Goal: Task Accomplishment & Management: Use online tool/utility

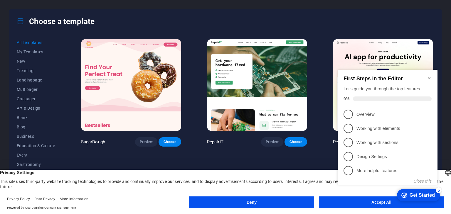
click at [366, 202] on div "checkmark Get Started 5 First Steps in the Editor Let's guide you through the t…" at bounding box center [388, 132] width 107 height 143
click at [346, 207] on button "Accept All" at bounding box center [381, 203] width 125 height 12
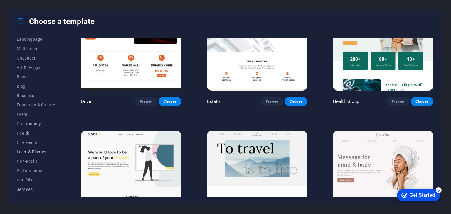
scroll to position [75, 0]
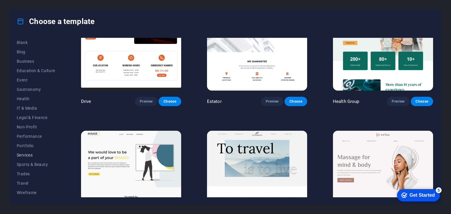
click at [33, 157] on span "Services" at bounding box center [36, 155] width 38 height 5
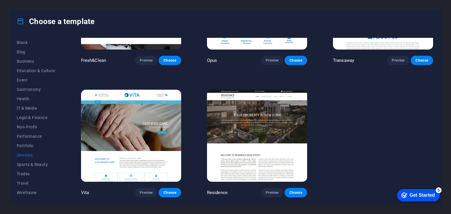
scroll to position [309, 0]
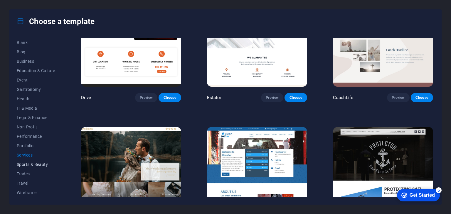
click at [34, 168] on button "Sports & Beauty" at bounding box center [36, 164] width 38 height 9
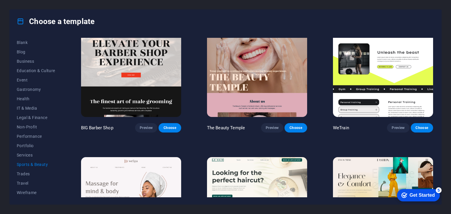
scroll to position [0, 0]
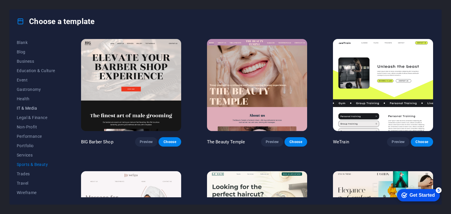
click at [29, 107] on span "IT & Media" at bounding box center [36, 108] width 38 height 5
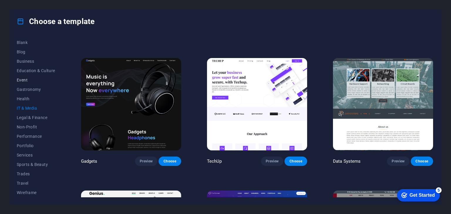
scroll to position [147, 0]
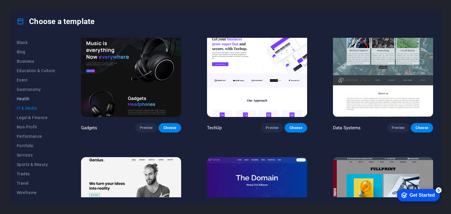
click at [25, 97] on span "Health" at bounding box center [36, 99] width 38 height 5
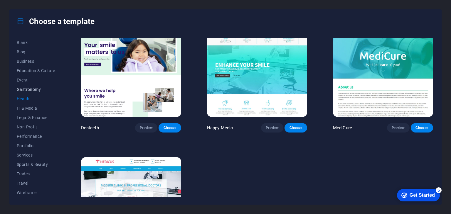
click at [31, 88] on span "Gastronomy" at bounding box center [36, 89] width 38 height 5
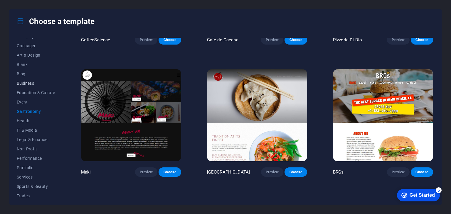
scroll to position [46, 0]
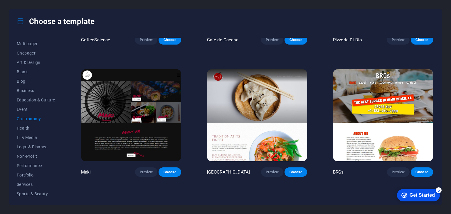
click at [16, 108] on div "All Templates My Templates New Trending Landingpage Multipager Onepager Art & D…" at bounding box center [225, 118] width 431 height 171
click at [19, 109] on span "Event" at bounding box center [36, 109] width 38 height 5
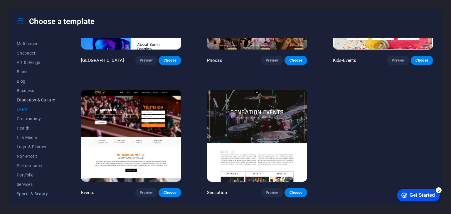
scroll to position [0, 0]
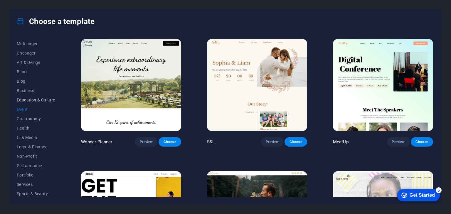
click at [30, 98] on span "Education & Culture" at bounding box center [36, 100] width 38 height 5
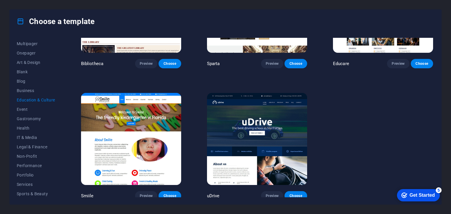
scroll to position [212, 0]
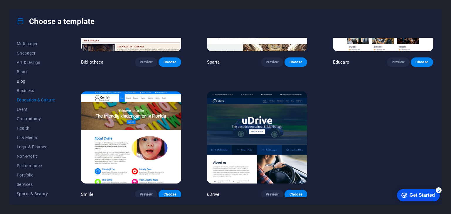
click at [21, 79] on span "Blog" at bounding box center [36, 81] width 38 height 5
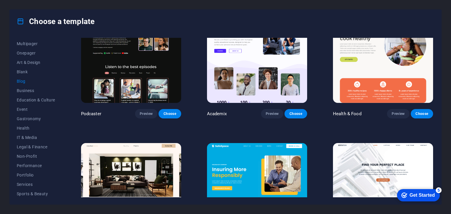
scroll to position [124, 0]
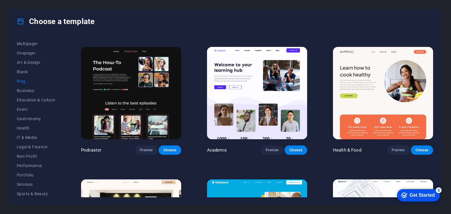
click at [18, 79] on span "Blog" at bounding box center [36, 81] width 38 height 5
click at [146, 148] on span "Preview" at bounding box center [146, 150] width 13 height 5
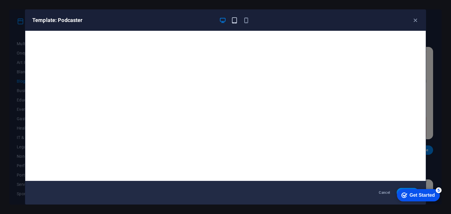
click at [232, 19] on icon "button" at bounding box center [234, 20] width 7 height 7
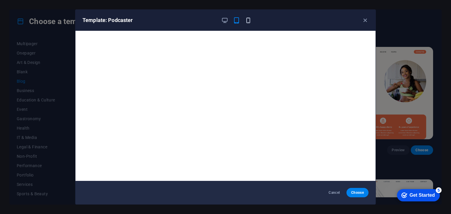
click at [251, 22] on icon "button" at bounding box center [248, 20] width 7 height 7
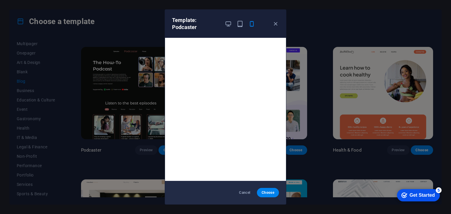
click at [441, 57] on div "Template: Podcaster Cancel Choose" at bounding box center [225, 107] width 451 height 214
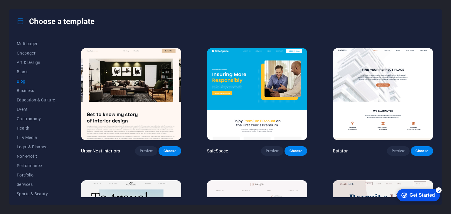
scroll to position [300, 0]
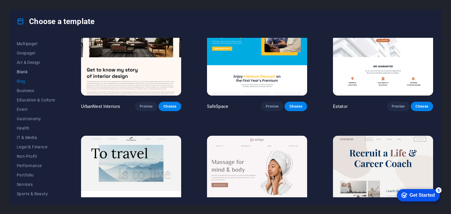
click at [30, 68] on button "Blank" at bounding box center [36, 71] width 38 height 9
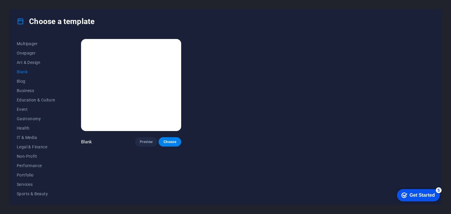
scroll to position [0, 0]
click at [34, 59] on button "Art & Design" at bounding box center [36, 62] width 38 height 9
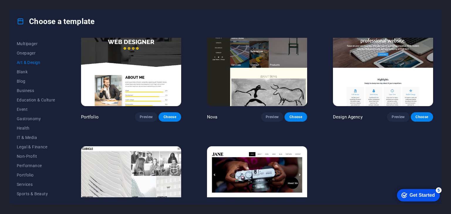
scroll to position [388, 0]
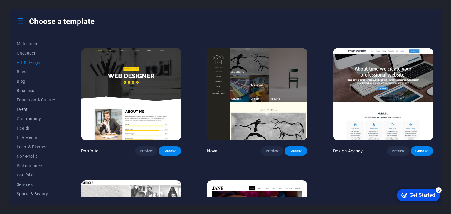
drag, startPoint x: 2, startPoint y: 101, endPoint x: 40, endPoint y: 113, distance: 40.0
click at [6, 101] on div "Choose a template All Templates My Templates New Trending Landingpage Multipage…" at bounding box center [225, 107] width 451 height 214
click at [40, 113] on button "Event" at bounding box center [36, 109] width 38 height 9
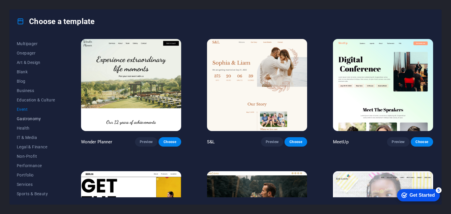
click at [39, 121] on button "Gastronomy" at bounding box center [36, 118] width 38 height 9
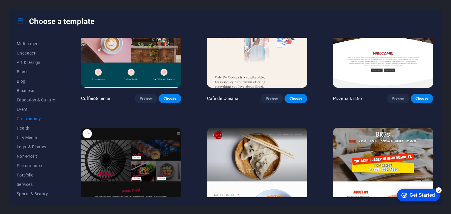
scroll to position [235, 0]
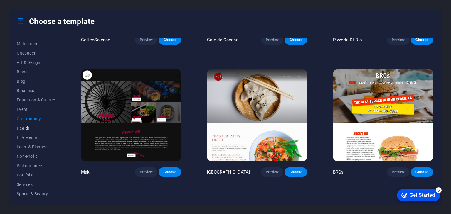
click at [33, 127] on span "Health" at bounding box center [36, 128] width 38 height 5
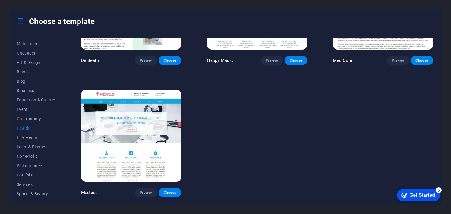
scroll to position [0, 0]
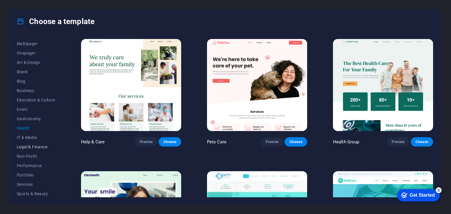
click at [34, 145] on span "Legal & Finance" at bounding box center [36, 147] width 38 height 5
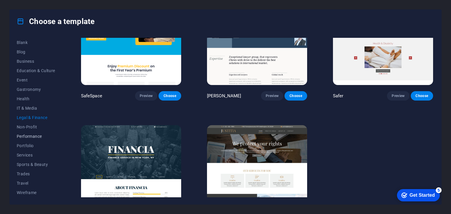
scroll to position [80, 0]
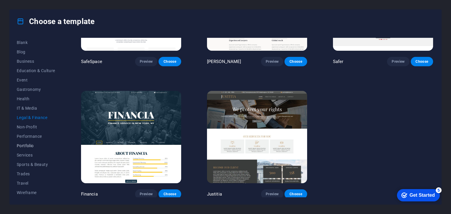
click at [36, 143] on span "Portfolio" at bounding box center [36, 145] width 38 height 5
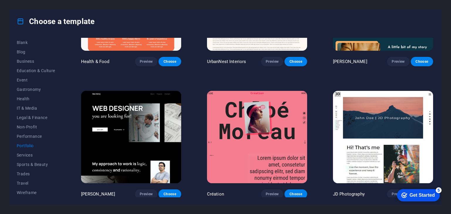
scroll to position [0, 0]
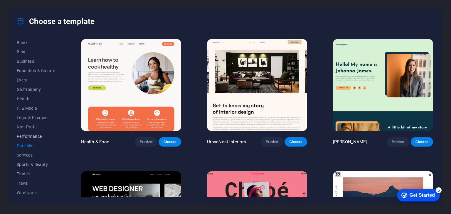
click at [39, 138] on span "Performance" at bounding box center [36, 136] width 38 height 5
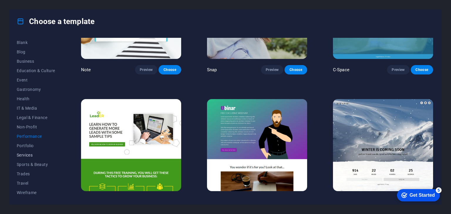
click at [30, 158] on button "Services" at bounding box center [36, 155] width 38 height 9
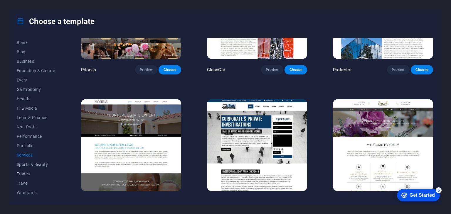
click at [38, 171] on button "Trades" at bounding box center [36, 173] width 38 height 9
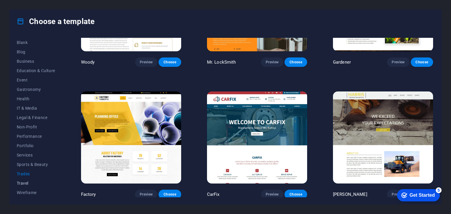
drag, startPoint x: 31, startPoint y: 170, endPoint x: 29, endPoint y: 180, distance: 9.6
click at [31, 173] on button "Trades" at bounding box center [36, 173] width 38 height 9
click at [29, 180] on button "Travel" at bounding box center [36, 183] width 38 height 9
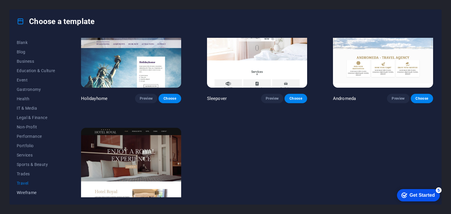
click at [33, 191] on span "Wireframe" at bounding box center [36, 192] width 38 height 5
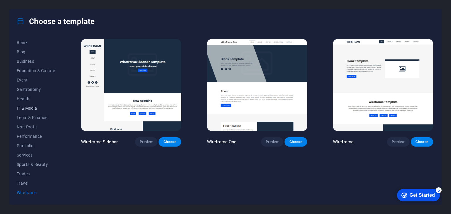
click at [37, 112] on button "IT & Media" at bounding box center [36, 108] width 38 height 9
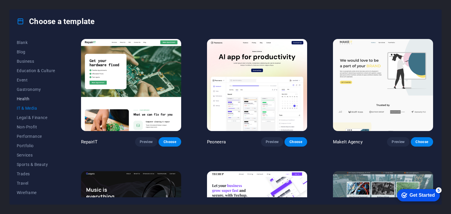
click at [41, 102] on button "Health" at bounding box center [36, 98] width 38 height 9
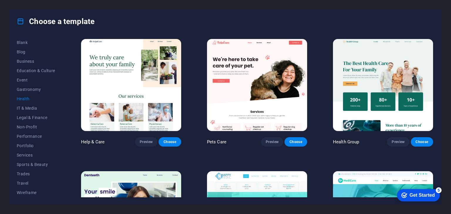
click at [56, 80] on div "All Templates My Templates New Trending Landingpage Multipager Onepager Art & D…" at bounding box center [39, 118] width 45 height 160
click at [43, 91] on span "Gastronomy" at bounding box center [36, 89] width 38 height 5
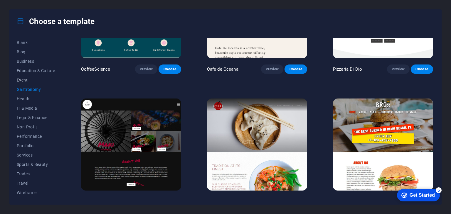
click at [26, 78] on span "Event" at bounding box center [36, 80] width 38 height 5
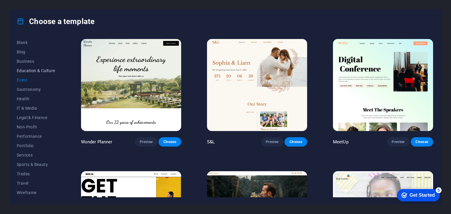
click at [45, 67] on button "Education & Culture" at bounding box center [36, 70] width 38 height 9
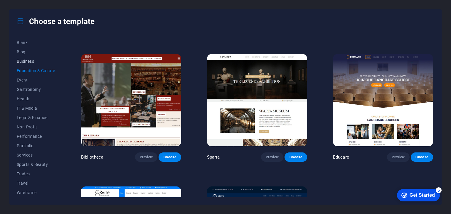
drag, startPoint x: 26, startPoint y: 69, endPoint x: 28, endPoint y: 58, distance: 11.3
click at [26, 65] on div "All Templates My Templates New Trending Landingpage Multipager Onepager Art & D…" at bounding box center [39, 118] width 45 height 160
click at [28, 58] on button "Business" at bounding box center [36, 61] width 38 height 9
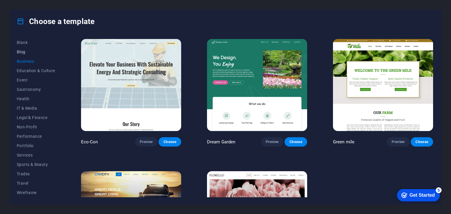
click at [26, 53] on span "Blog" at bounding box center [36, 52] width 38 height 5
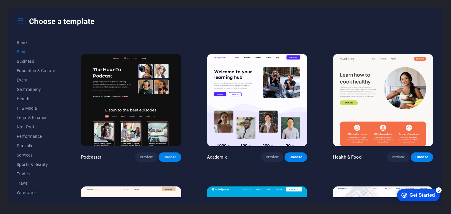
click at [172, 156] on span "Choose" at bounding box center [169, 157] width 13 height 5
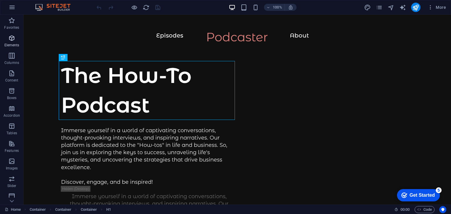
click at [11, 44] on p "Elements" at bounding box center [11, 45] width 15 height 5
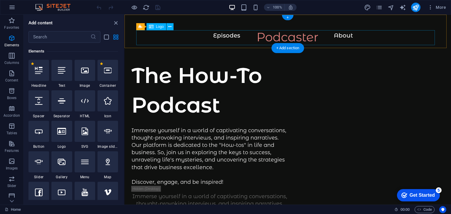
click at [290, 32] on div at bounding box center [287, 39] width 303 height 15
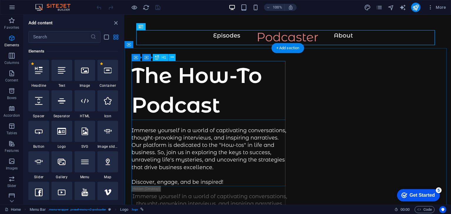
click at [279, 109] on div "The How-To Podcast" at bounding box center [209, 90] width 156 height 59
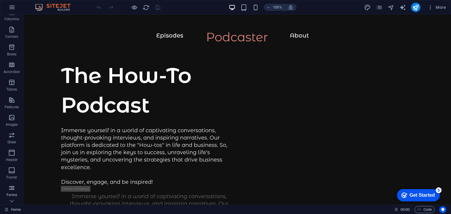
scroll to position [74, 0]
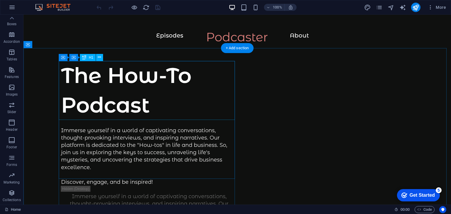
click at [232, 108] on div "The How-To Podcast" at bounding box center [149, 90] width 176 height 59
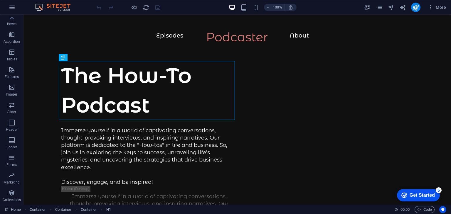
click at [374, 6] on div "More" at bounding box center [406, 7] width 84 height 9
click at [381, 8] on icon "pages" at bounding box center [379, 7] width 7 height 7
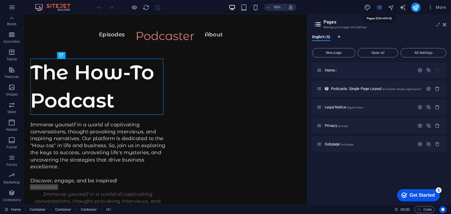
click at [381, 8] on icon "pages" at bounding box center [379, 7] width 7 height 7
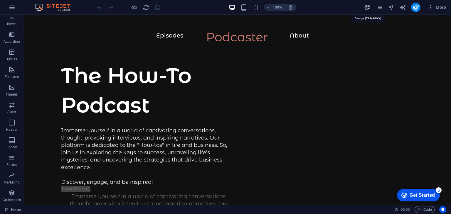
click at [369, 8] on icon "design" at bounding box center [367, 7] width 7 height 7
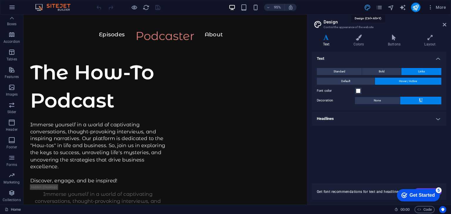
click at [369, 8] on icon "design" at bounding box center [367, 7] width 7 height 7
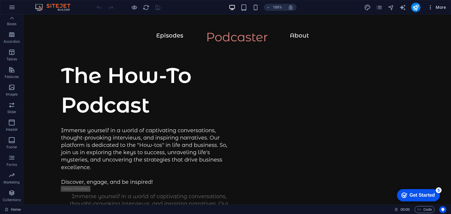
click at [445, 4] on span "More" at bounding box center [436, 7] width 18 height 6
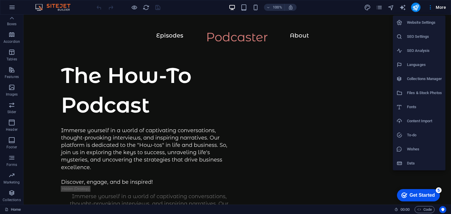
click at [434, 25] on h6 "Website Settings" at bounding box center [424, 22] width 35 height 7
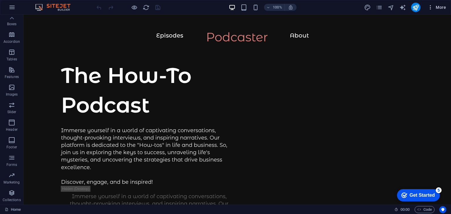
click at [446, 9] on button "More" at bounding box center [436, 7] width 23 height 9
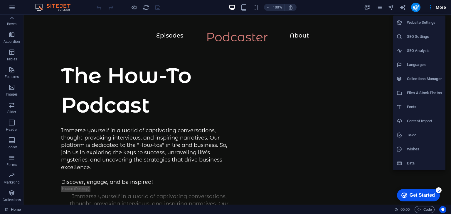
click at [15, 67] on div at bounding box center [225, 107] width 451 height 214
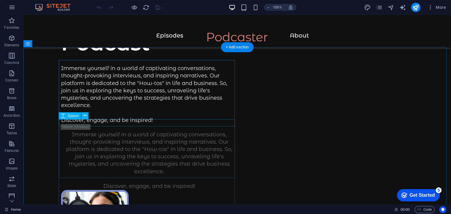
scroll to position [0, 0]
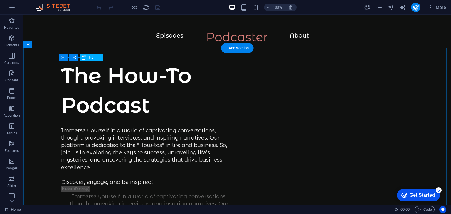
click at [175, 103] on div "The How-To Podcast" at bounding box center [149, 90] width 176 height 59
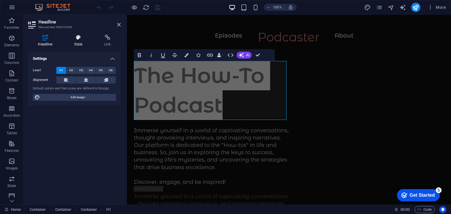
click at [71, 41] on h4 "Style" at bounding box center [80, 41] width 30 height 12
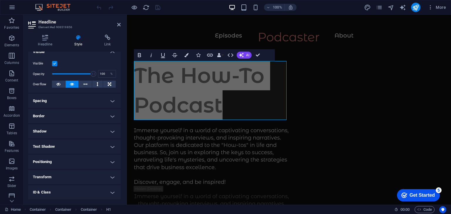
scroll to position [99, 0]
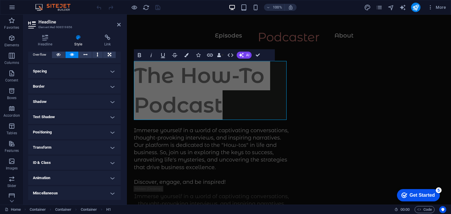
click at [119, 28] on header "Headline Element #ed-906519856" at bounding box center [74, 22] width 92 height 15
click at [121, 21] on aside "Headline Element #ed-906519856 Headline Style Link Settings Level H1 H2 H3 H4 H…" at bounding box center [74, 110] width 103 height 190
click at [119, 28] on header "Headline Element #ed-906519856" at bounding box center [74, 22] width 92 height 15
click at [119, 26] on icon at bounding box center [119, 24] width 4 height 5
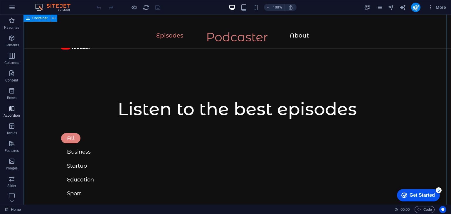
scroll to position [528, 0]
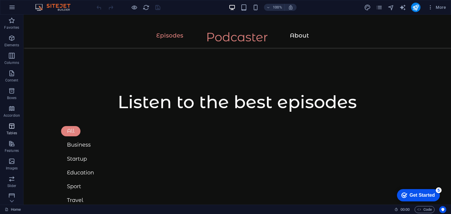
click at [15, 126] on icon "button" at bounding box center [11, 126] width 7 height 7
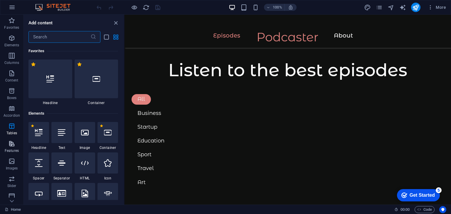
scroll to position [554, 0]
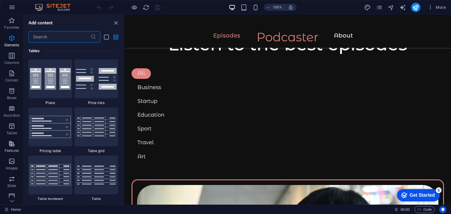
click at [12, 141] on icon "button" at bounding box center [11, 143] width 7 height 7
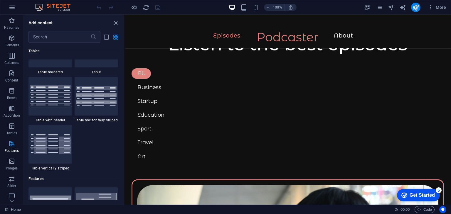
scroll to position [2287, 0]
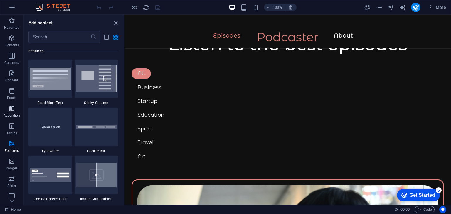
click at [14, 109] on icon "button" at bounding box center [11, 108] width 7 height 7
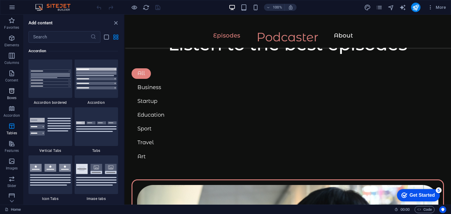
click at [14, 91] on icon "button" at bounding box center [11, 90] width 7 height 7
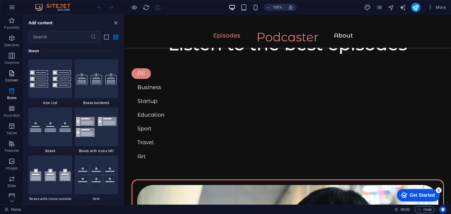
click at [14, 72] on icon "button" at bounding box center [11, 73] width 7 height 7
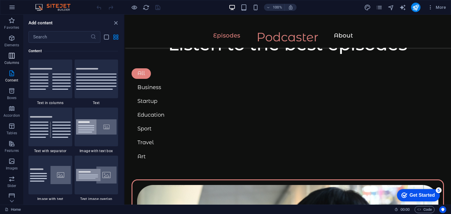
click at [16, 52] on span "Columns" at bounding box center [11, 59] width 23 height 14
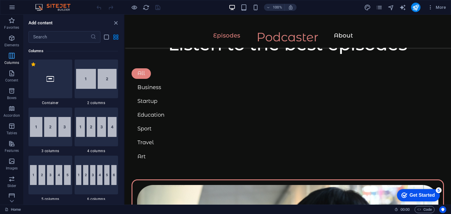
scroll to position [290, 0]
click at [13, 43] on p "Elements" at bounding box center [11, 45] width 15 height 5
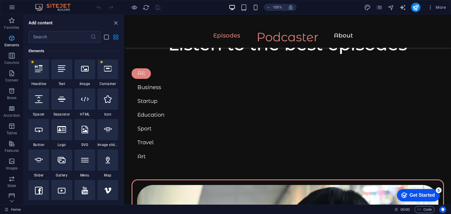
scroll to position [62, 0]
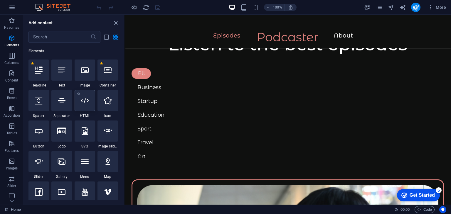
click at [95, 107] on div at bounding box center [85, 100] width 21 height 21
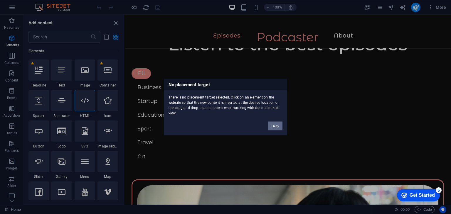
click at [270, 127] on button "Okay" at bounding box center [275, 126] width 15 height 9
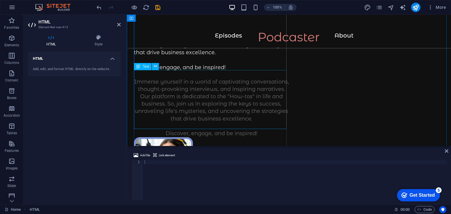
scroll to position [117, 0]
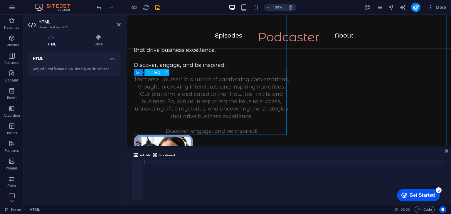
click at [204, 102] on div "Immerse yourself in a world of captivating conversations, thought-provoking int…" at bounding box center [211, 105] width 155 height 59
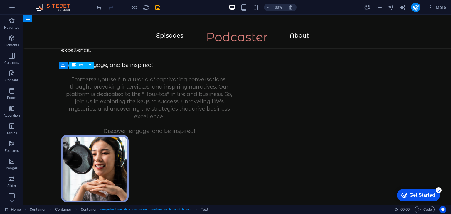
click at [165, 112] on div "Immerse yourself in a world of captivating conversations, thought-provoking int…" at bounding box center [149, 105] width 176 height 59
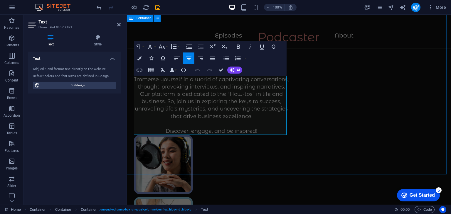
click at [309, 133] on div "The How-To Podcast Immerse yourself in a world of captivating conversations, th…" at bounding box center [289, 170] width 324 height 546
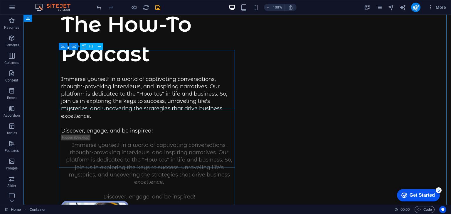
scroll to position [0, 0]
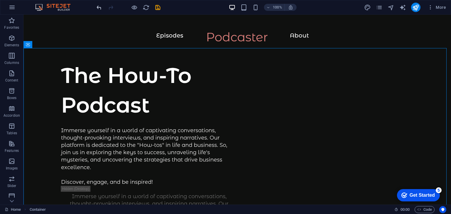
click at [99, 7] on icon "undo" at bounding box center [99, 7] width 7 height 7
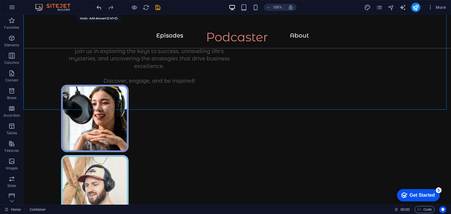
click at [99, 7] on icon "undo" at bounding box center [99, 7] width 7 height 7
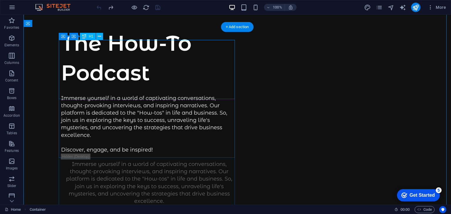
scroll to position [21, 0]
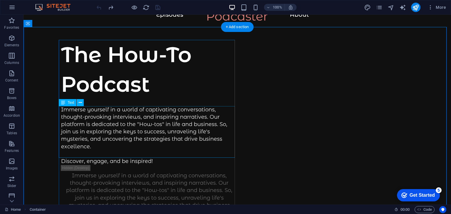
click at [84, 142] on div "Immerse yourself in a world of captivating conversations, thought-provoking int…" at bounding box center [149, 135] width 176 height 59
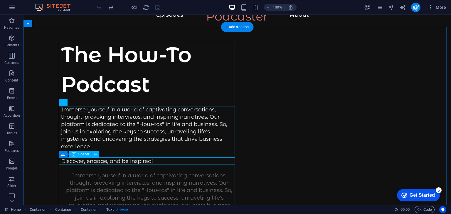
click at [78, 165] on div at bounding box center [149, 168] width 176 height 7
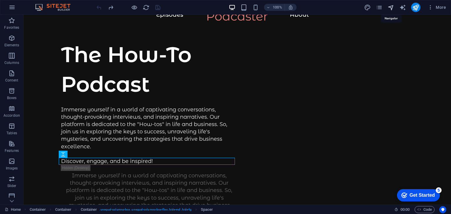
click at [391, 6] on icon "navigator" at bounding box center [390, 7] width 7 height 7
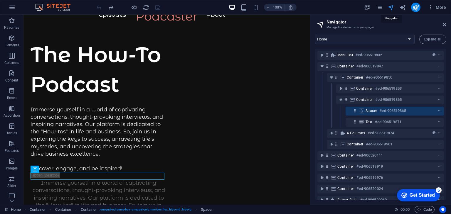
click at [394, 5] on icon "navigator" at bounding box center [390, 7] width 7 height 7
click at [381, 7] on icon "pages" at bounding box center [379, 7] width 7 height 7
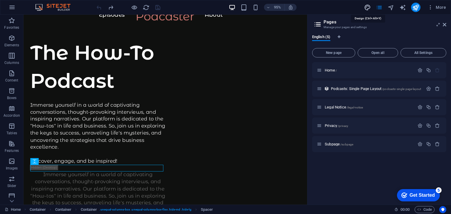
click at [364, 6] on icon "design" at bounding box center [367, 7] width 7 height 7
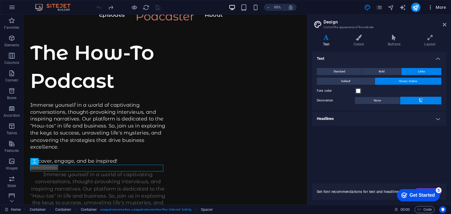
click at [443, 7] on span "More" at bounding box center [436, 7] width 18 height 6
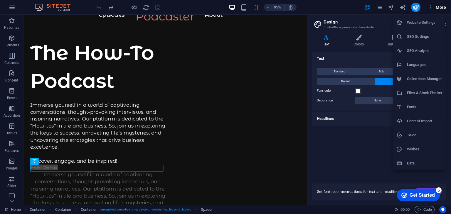
click at [414, 6] on div at bounding box center [225, 107] width 451 height 214
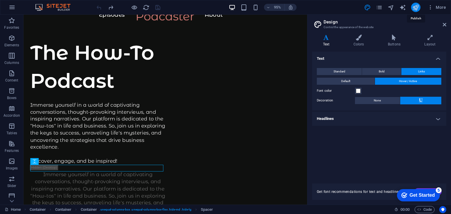
click at [413, 9] on icon "publish" at bounding box center [415, 7] width 7 height 7
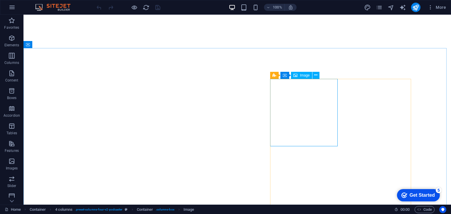
click at [298, 75] on div "Image" at bounding box center [301, 75] width 21 height 7
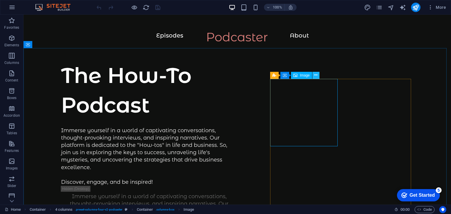
click at [314, 75] on icon at bounding box center [315, 75] width 3 height 6
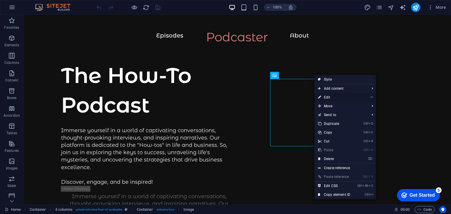
click at [330, 98] on link "⏎ Edit" at bounding box center [333, 97] width 39 height 9
select select "%"
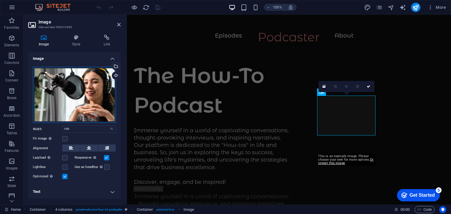
click at [86, 82] on div "Drag files here, click to choose files or select files from Files or our free s…" at bounding box center [74, 95] width 83 height 56
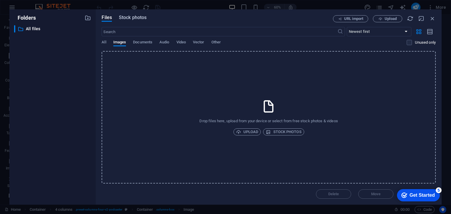
click at [140, 21] on span "Stock photos" at bounding box center [133, 17] width 28 height 7
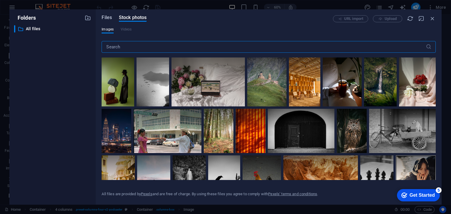
click at [104, 19] on span "Files" at bounding box center [107, 17] width 10 height 7
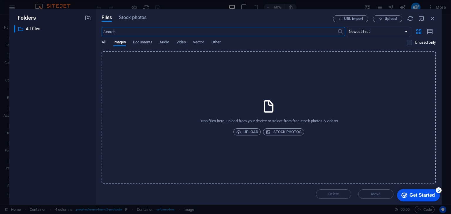
click at [104, 40] on span "All" at bounding box center [104, 43] width 4 height 8
click at [140, 45] on span "Documents" at bounding box center [142, 43] width 19 height 8
click at [163, 44] on span "Audio" at bounding box center [164, 43] width 10 height 8
click at [197, 43] on span "Vector" at bounding box center [198, 43] width 11 height 8
click at [215, 43] on span "Other" at bounding box center [215, 43] width 9 height 8
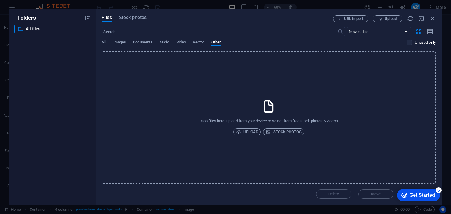
click at [123, 50] on div "All Images Documents Audio Video Vector Other" at bounding box center [254, 45] width 305 height 11
click at [116, 49] on div "All Images Documents Audio Video Vector Other" at bounding box center [254, 45] width 305 height 11
click at [109, 46] on div "All Images Documents Audio Video Vector Other" at bounding box center [254, 45] width 305 height 11
click at [428, 19] on div "URL import Upload" at bounding box center [384, 18] width 103 height 7
click at [431, 18] on icon "button" at bounding box center [432, 18] width 6 height 6
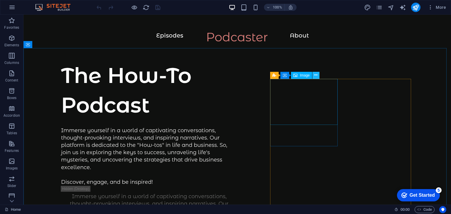
click at [317, 74] on icon at bounding box center [315, 75] width 3 height 6
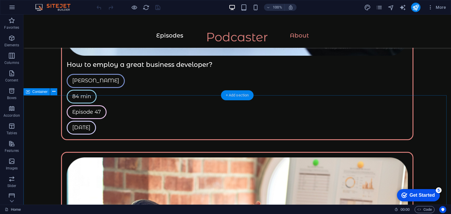
click at [237, 97] on div "+ Add section" at bounding box center [237, 95] width 33 height 10
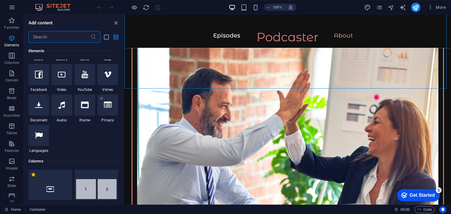
scroll to position [146, 0]
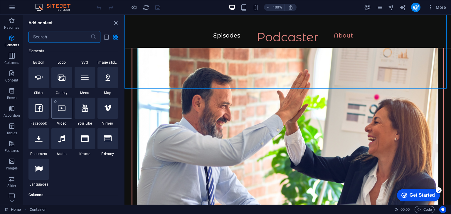
click at [65, 114] on div at bounding box center [61, 108] width 21 height 21
select select "%"
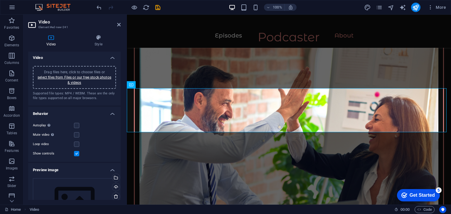
scroll to position [0, 0]
click at [151, 84] on icon at bounding box center [150, 85] width 3 height 6
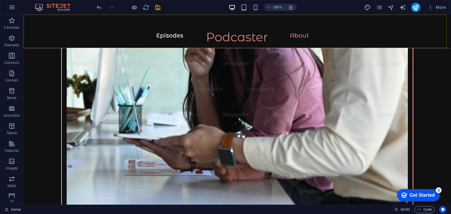
scroll to position [851, 0]
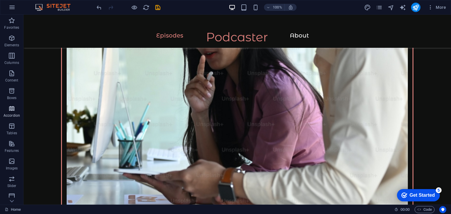
click at [8, 114] on p "Accordion" at bounding box center [12, 115] width 16 height 5
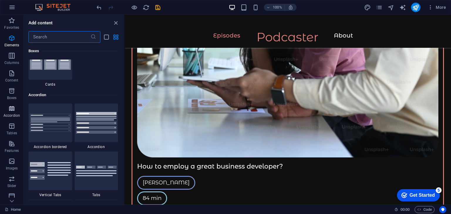
scroll to position [1873, 0]
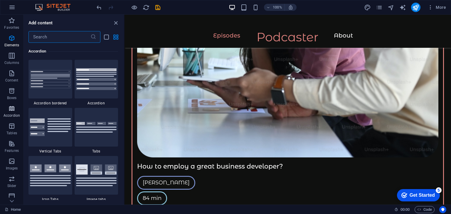
click at [8, 114] on p "Accordion" at bounding box center [12, 115] width 16 height 5
click at [12, 126] on icon "button" at bounding box center [11, 126] width 7 height 7
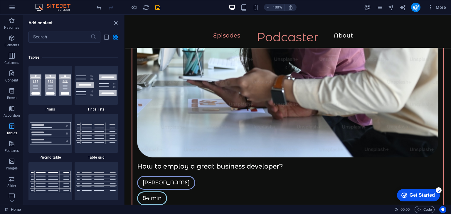
scroll to position [2032, 0]
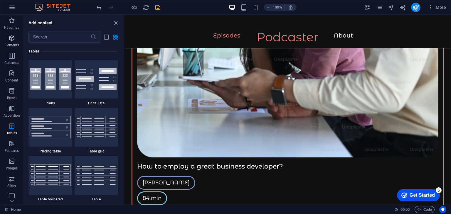
click at [17, 40] on span "Elements" at bounding box center [11, 42] width 23 height 14
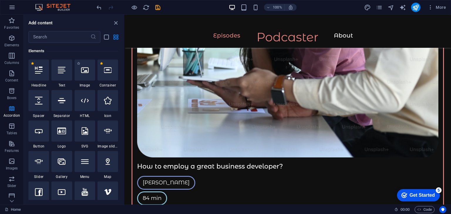
scroll to position [62, 0]
click at [89, 98] on div at bounding box center [85, 100] width 21 height 21
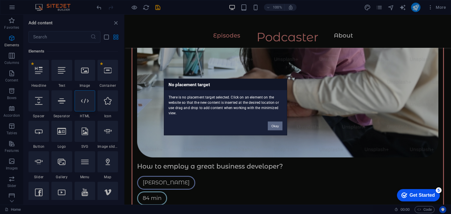
click at [272, 124] on button "Okay" at bounding box center [275, 126] width 15 height 9
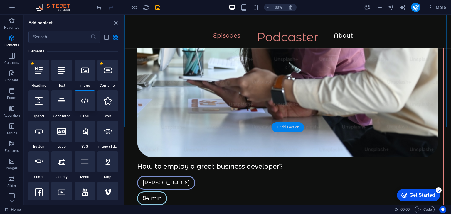
click at [280, 128] on div "+ Add section" at bounding box center [287, 127] width 33 height 10
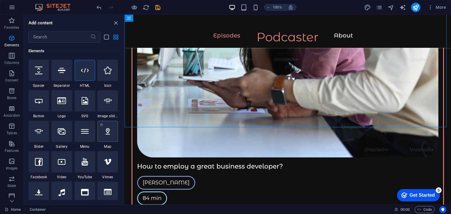
scroll to position [88, 0]
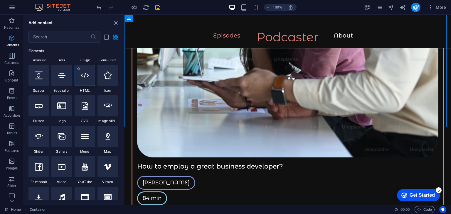
click at [85, 82] on div at bounding box center [85, 75] width 21 height 21
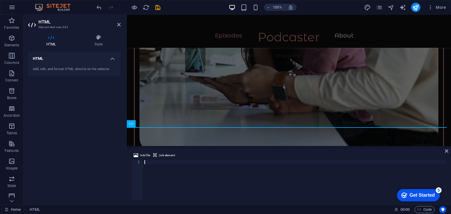
scroll to position [880, 0]
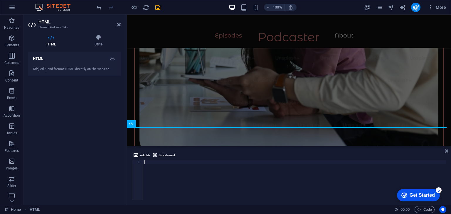
click at [160, 177] on div at bounding box center [294, 184] width 303 height 48
paste textarea "<iframe width="1280" height="720" src="https://www.eporner.com/embed/xVgRneto2S…"
type textarea "<iframe width="1280" height="720" src="https://www.eporner.com/embed/xVgRneto2S…"
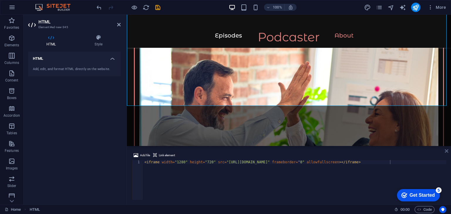
click at [446, 149] on icon at bounding box center [446, 151] width 4 height 5
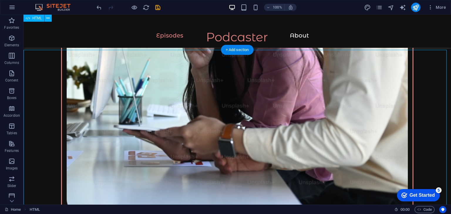
scroll to position [834, 0]
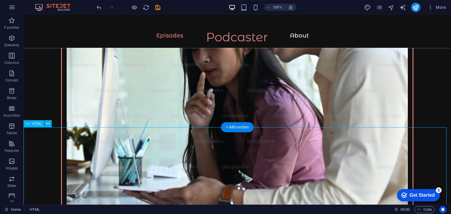
drag, startPoint x: 408, startPoint y: 142, endPoint x: 391, endPoint y: 141, distance: 17.9
click at [49, 122] on icon at bounding box center [47, 124] width 3 height 6
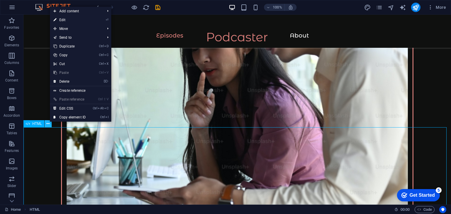
click at [49, 122] on icon at bounding box center [47, 124] width 3 height 6
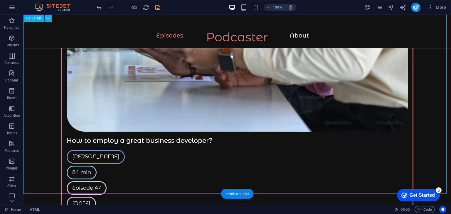
scroll to position [981, 0]
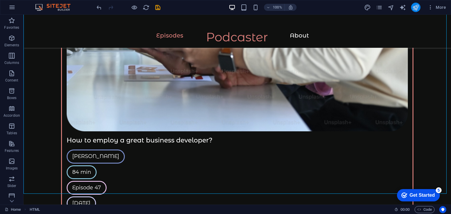
click at [412, 7] on button "publish" at bounding box center [415, 7] width 9 height 9
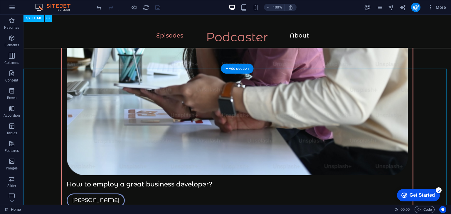
scroll to position [893, 0]
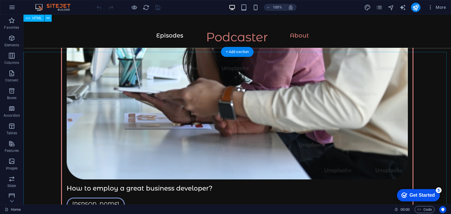
scroll to position [910, 0]
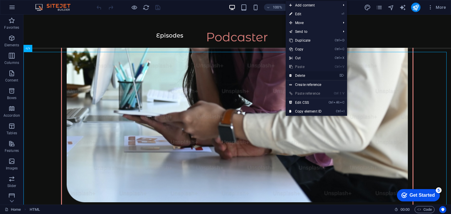
click at [310, 74] on link "⌦ Delete" at bounding box center [304, 75] width 39 height 9
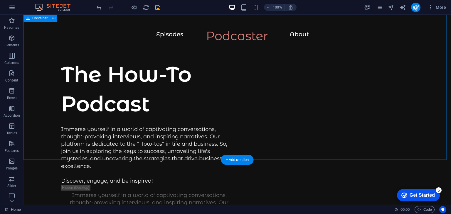
scroll to position [0, 0]
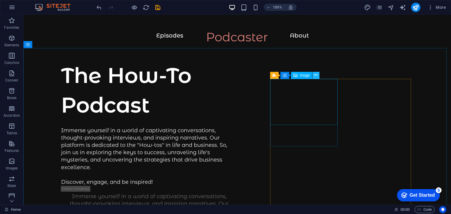
click at [315, 75] on icon at bounding box center [315, 75] width 3 height 6
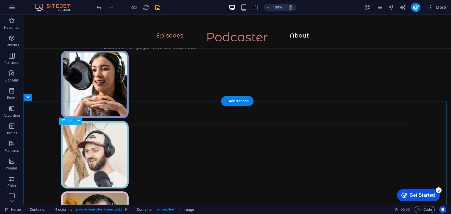
scroll to position [176, 0]
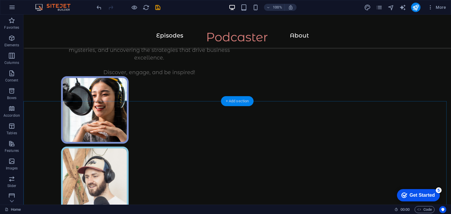
click at [229, 104] on div "+ Add section" at bounding box center [237, 101] width 33 height 10
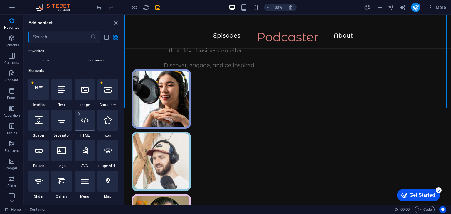
scroll to position [29, 0]
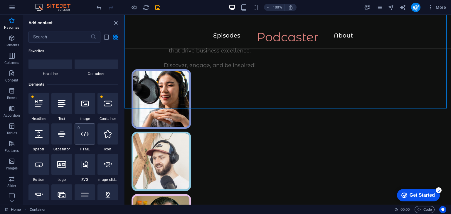
click at [86, 133] on icon at bounding box center [85, 134] width 8 height 8
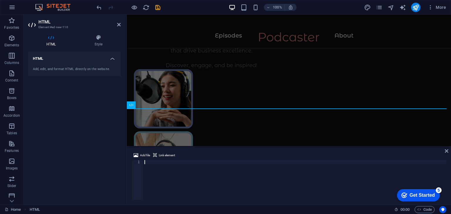
click at [107, 55] on h4 "HTML" at bounding box center [74, 57] width 92 height 11
click at [101, 43] on h4 "Style" at bounding box center [98, 41] width 44 height 12
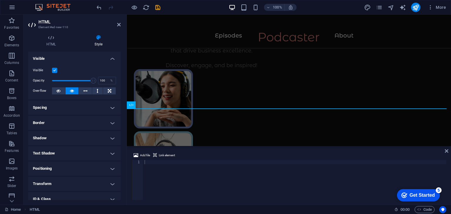
click at [189, 163] on div at bounding box center [294, 184] width 303 height 48
paste textarea "<iframe width="854" height="480" src="[URL][DOMAIN_NAME]" frameborder="0" allow…"
type textarea "<iframe width="854" height="480" src="[URL][DOMAIN_NAME]" frameborder="0" allow…"
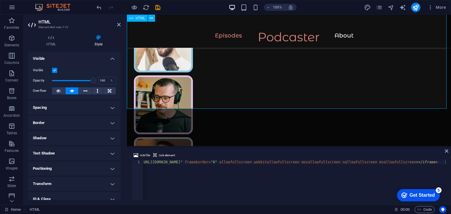
scroll to position [271, 0]
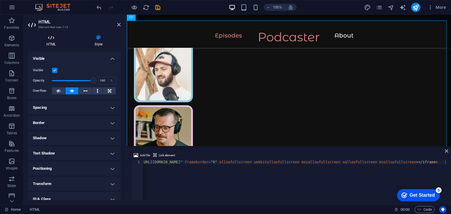
click at [53, 42] on h4 "HTML" at bounding box center [52, 41] width 48 height 12
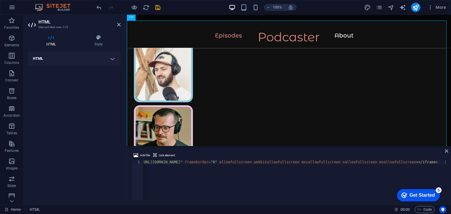
click at [97, 65] on h4 "HTML" at bounding box center [74, 59] width 92 height 14
click at [101, 61] on h4 "HTML" at bounding box center [74, 57] width 92 height 11
click at [98, 42] on h4 "Style" at bounding box center [98, 41] width 44 height 12
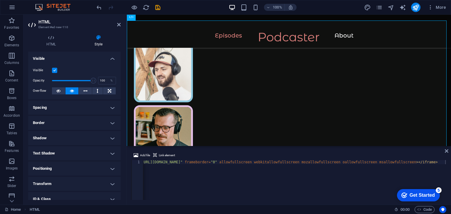
click at [92, 107] on h4 "Spacing" at bounding box center [74, 108] width 92 height 14
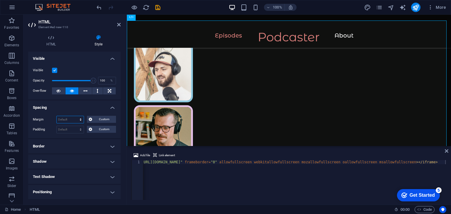
click at [81, 119] on select "Default auto px % rem vw vh Custom" at bounding box center [70, 119] width 27 height 7
click at [57, 116] on select "Default auto px % rem vw vh Custom" at bounding box center [70, 119] width 27 height 7
click at [79, 122] on select "Default auto px % rem vw vh Custom" at bounding box center [70, 119] width 27 height 7
click at [57, 116] on select "Default auto px % rem vw vh Custom" at bounding box center [70, 119] width 27 height 7
select select "DISABLED_OPTION_VALUE"
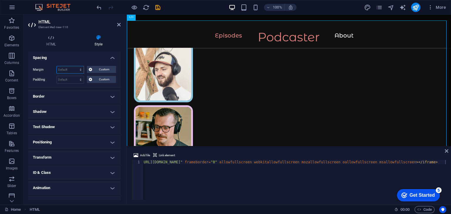
scroll to position [59, 0]
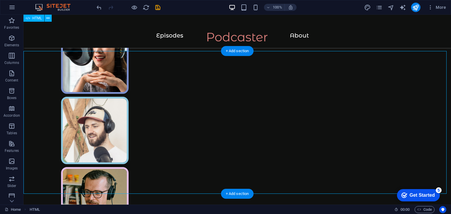
scroll to position [183, 0]
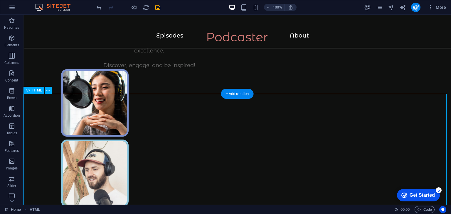
click at [239, 95] on div "+ Add section" at bounding box center [237, 94] width 33 height 10
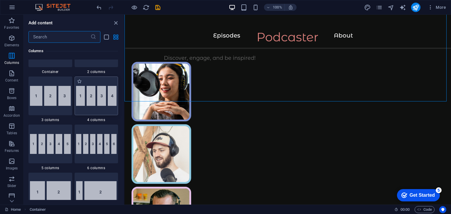
scroll to position [293, 0]
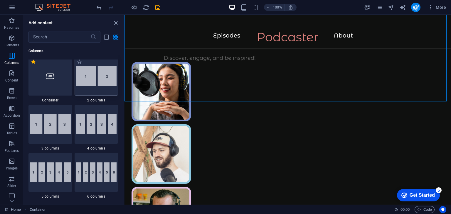
click at [105, 76] on img at bounding box center [96, 76] width 41 height 20
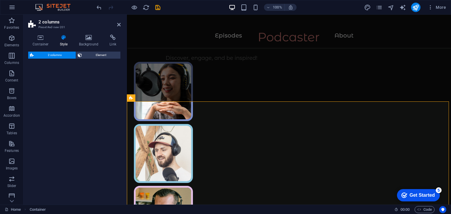
select select "rem"
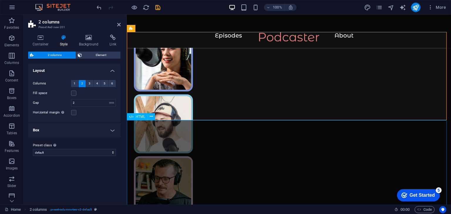
scroll to position [220, 0]
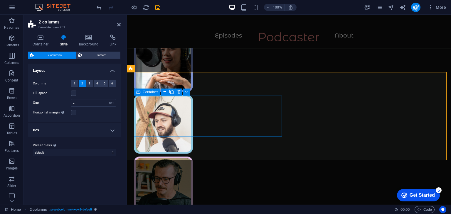
click at [69, 131] on h4 "Box" at bounding box center [74, 130] width 92 height 14
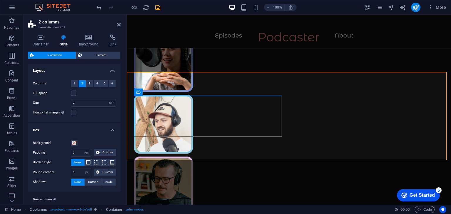
click at [72, 130] on h4 "Box" at bounding box center [74, 128] width 92 height 11
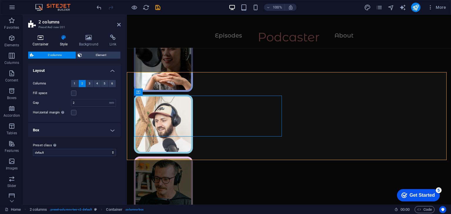
click at [39, 43] on h4 "Container" at bounding box center [41, 41] width 27 height 12
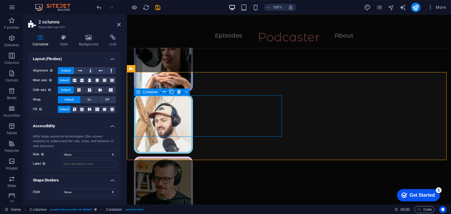
scroll to position [49, 0]
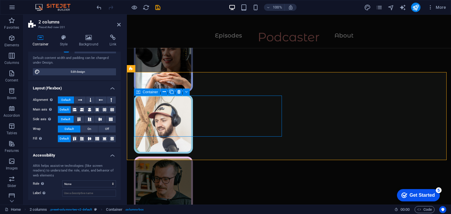
drag, startPoint x: 236, startPoint y: 113, endPoint x: 179, endPoint y: 97, distance: 59.0
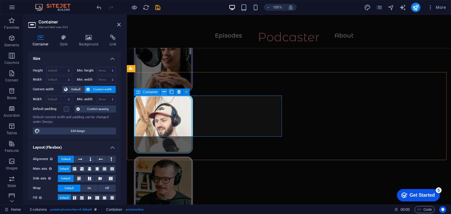
click at [165, 92] on icon at bounding box center [164, 92] width 3 height 6
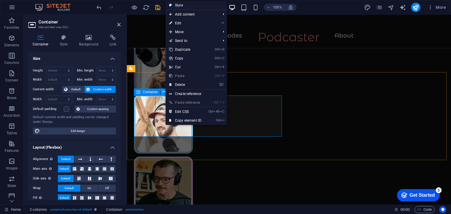
click at [165, 92] on icon at bounding box center [164, 92] width 3 height 6
click at [96, 32] on div "Container Style Background Link Size Height Default px rem % vh vw Min. height …" at bounding box center [74, 117] width 102 height 175
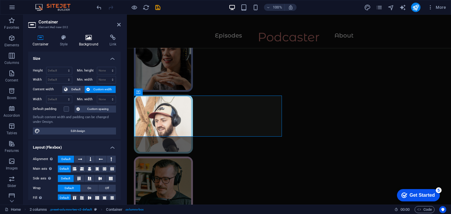
click at [90, 37] on icon at bounding box center [89, 38] width 28 height 6
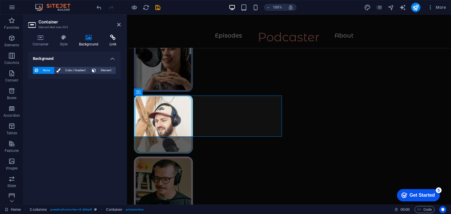
click at [115, 41] on h4 "Link" at bounding box center [113, 41] width 16 height 12
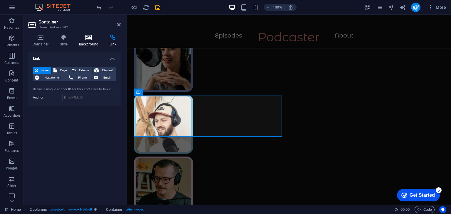
click at [99, 44] on h4 "Background" at bounding box center [90, 41] width 31 height 12
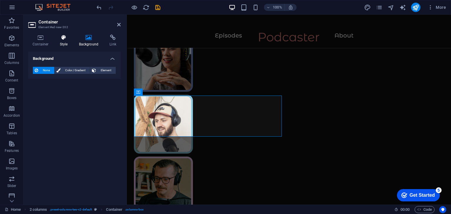
click at [66, 44] on h4 "Style" at bounding box center [64, 41] width 19 height 12
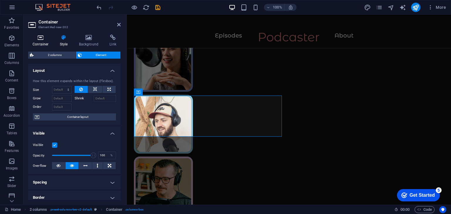
click at [43, 45] on h4 "Container" at bounding box center [41, 41] width 27 height 12
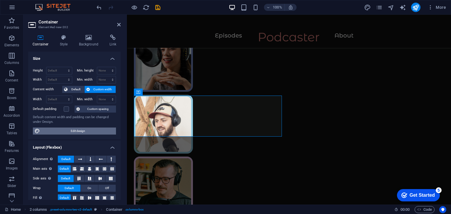
scroll to position [88, 0]
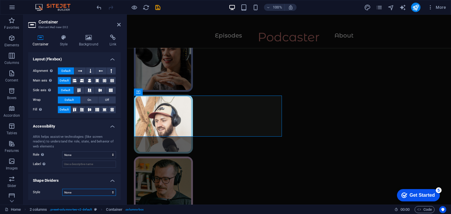
click at [96, 192] on select "None Triangle Square Diagonal Polygon 1 Polygon 2 Zigzag Multiple Zigzags Waves…" at bounding box center [89, 192] width 54 height 7
